Goal: Find contact information: Find contact information

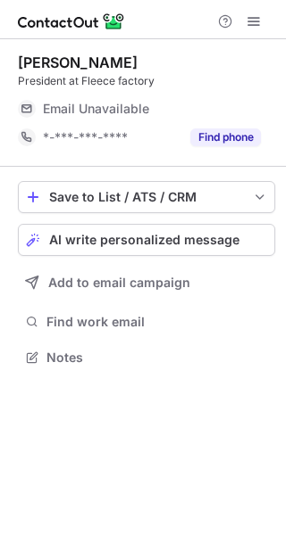
scroll to position [345, 286]
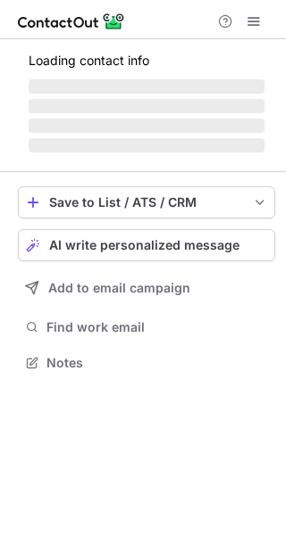
scroll to position [374, 286]
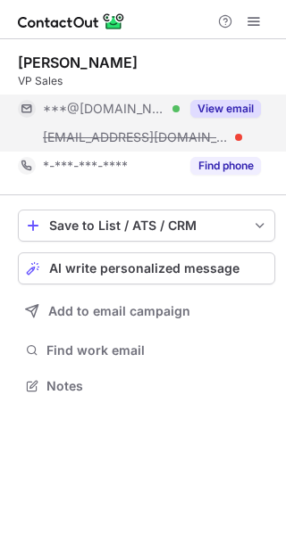
click at [229, 103] on button "View email" at bounding box center [225, 109] width 71 height 18
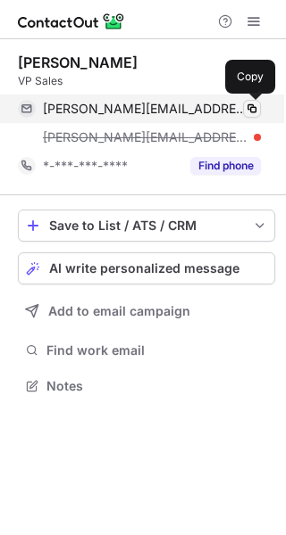
click at [254, 102] on span at bounding box center [252, 109] width 14 height 14
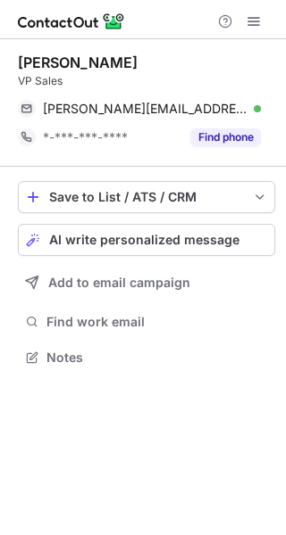
scroll to position [345, 286]
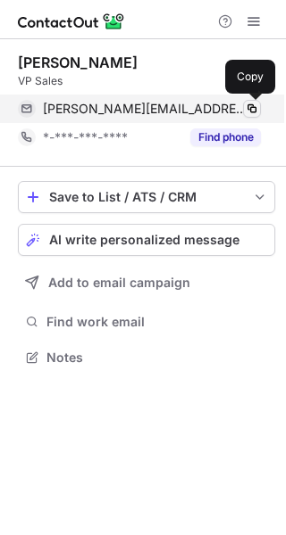
click at [256, 108] on span at bounding box center [252, 109] width 14 height 14
